Goal: Information Seeking & Learning: Learn about a topic

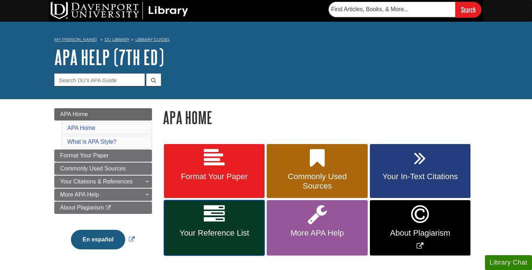
click at [221, 219] on icon at bounding box center [214, 214] width 21 height 21
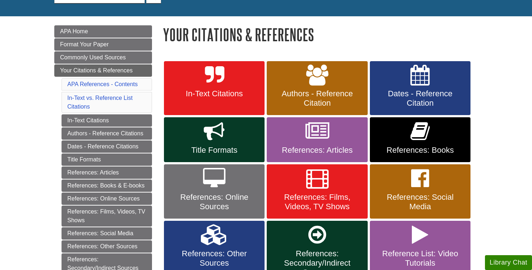
scroll to position [99, 0]
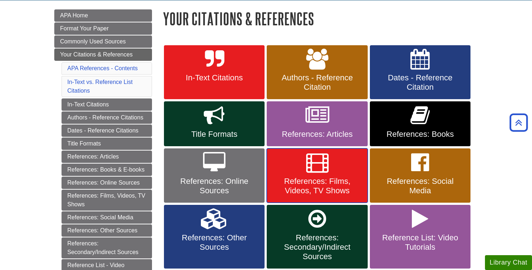
click at [332, 172] on link "References: Films, Videos, TV Shows" at bounding box center [317, 175] width 101 height 54
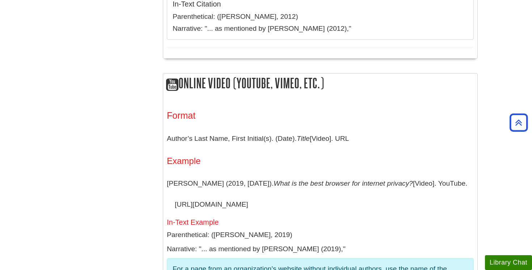
scroll to position [539, 0]
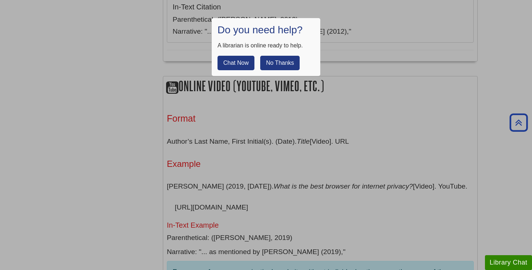
click at [289, 67] on button "No Thanks" at bounding box center [279, 63] width 39 height 14
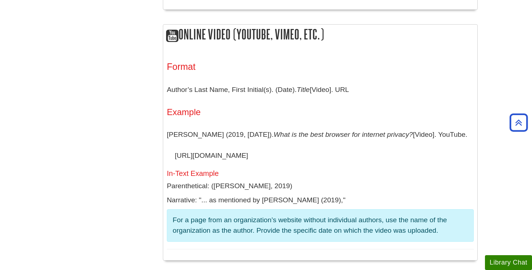
scroll to position [589, 0]
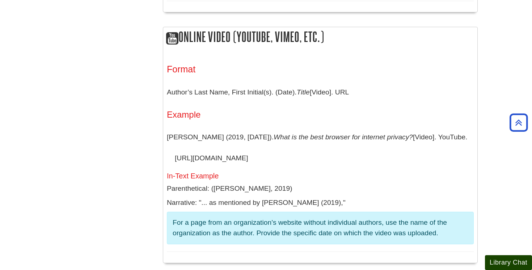
click at [501, 257] on button "Library Chat" at bounding box center [508, 262] width 47 height 15
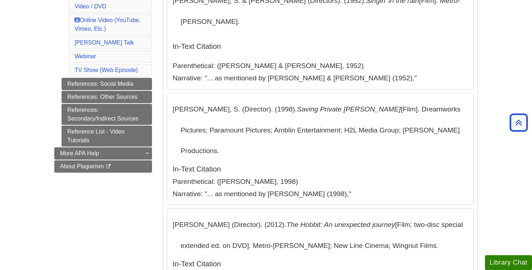
scroll to position [274, 0]
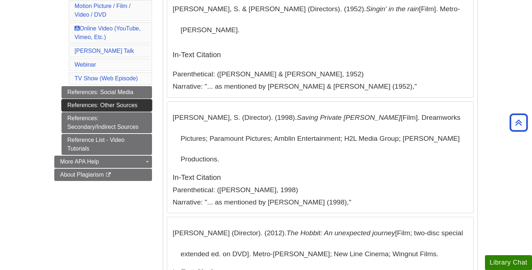
click at [123, 105] on link "References: Other Sources" at bounding box center [107, 105] width 91 height 12
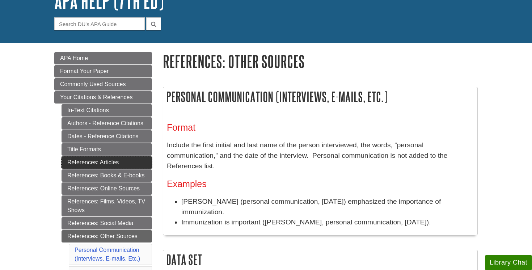
scroll to position [56, 0]
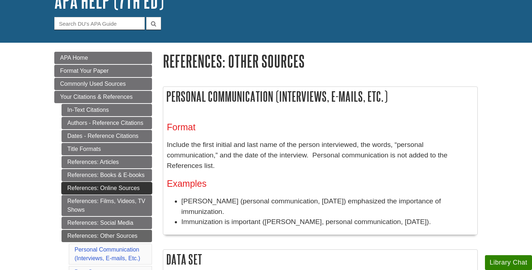
click at [111, 186] on link "References: Online Sources" at bounding box center [107, 188] width 91 height 12
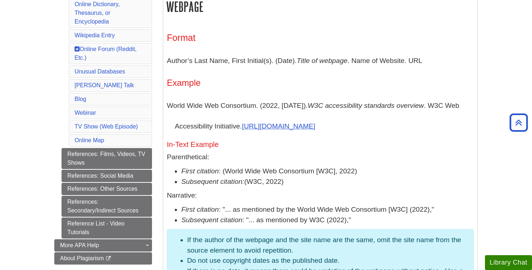
scroll to position [396, 0]
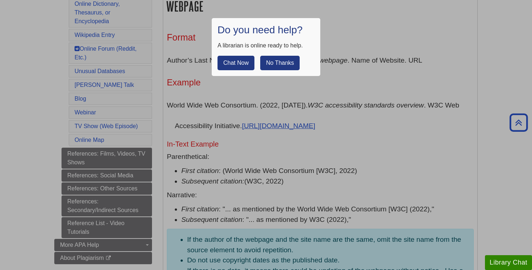
click at [287, 64] on button "No Thanks" at bounding box center [279, 63] width 39 height 14
